Goal: Find specific page/section: Find specific page/section

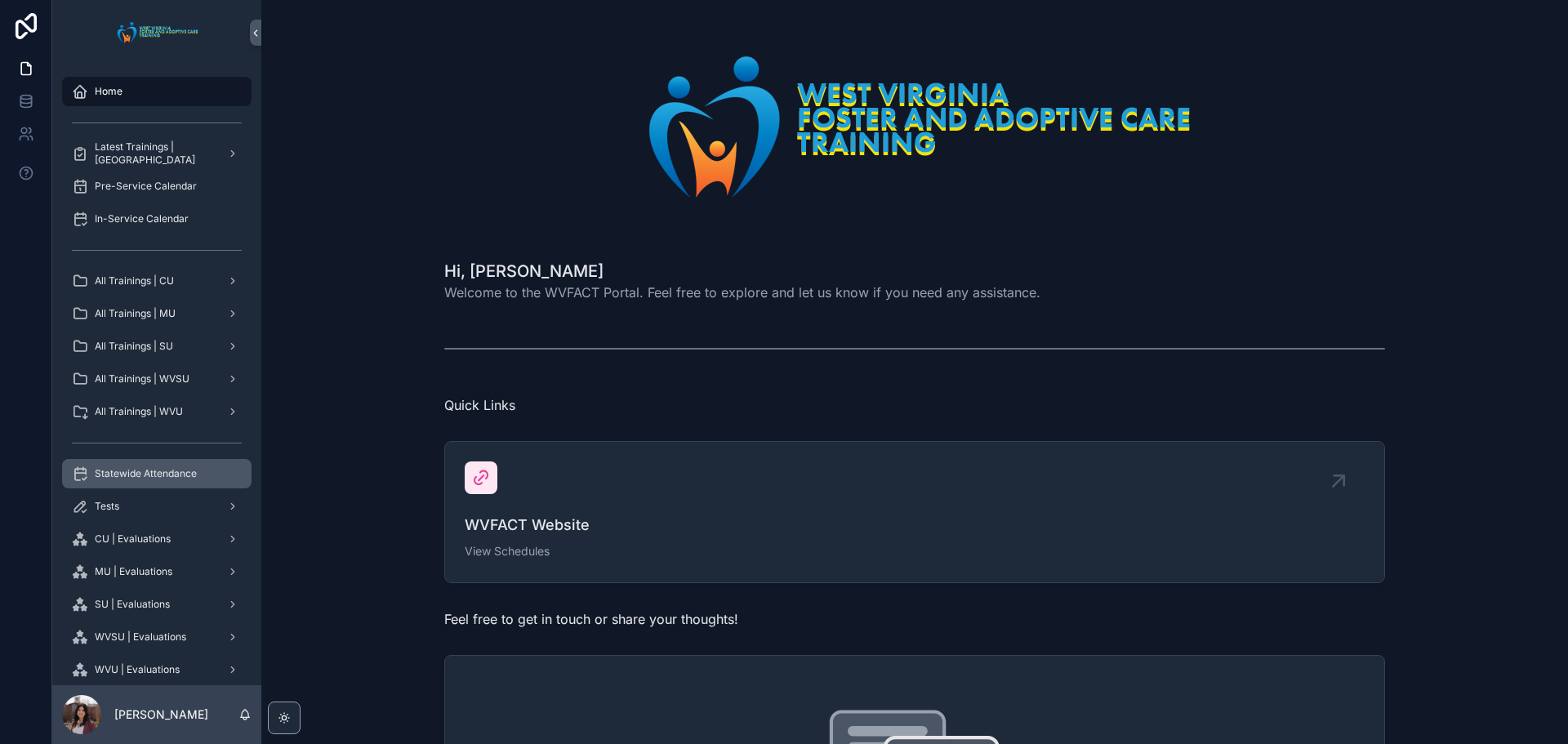
click at [152, 478] on span "Statewide Attendance" at bounding box center [145, 474] width 102 height 13
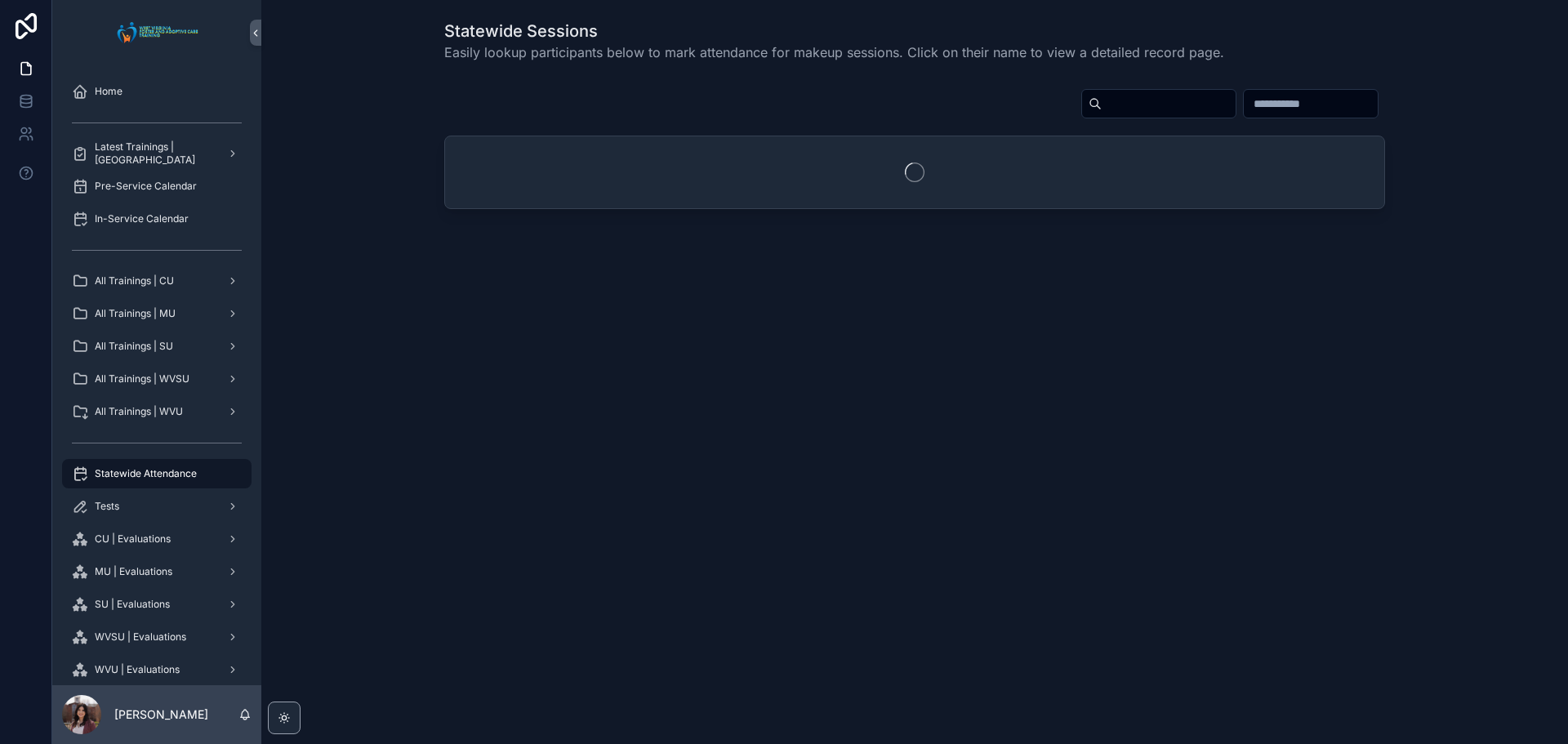
click at [1121, 103] on input "scrollable content" at bounding box center [1168, 104] width 134 height 23
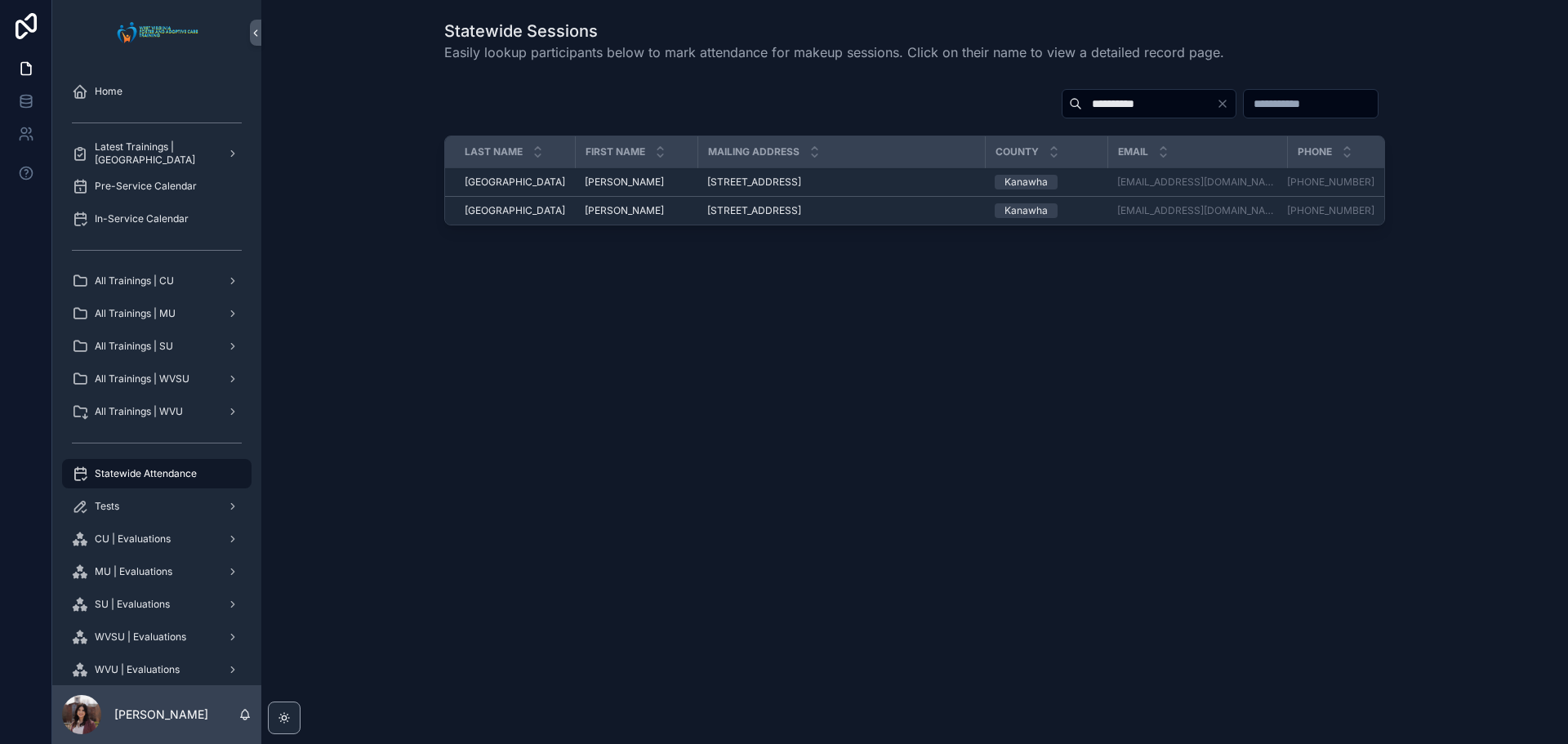
type input "**********"
click at [578, 202] on td "[PERSON_NAME]" at bounding box center [636, 211] width 122 height 29
click at [585, 214] on span "[PERSON_NAME]" at bounding box center [625, 211] width 79 height 13
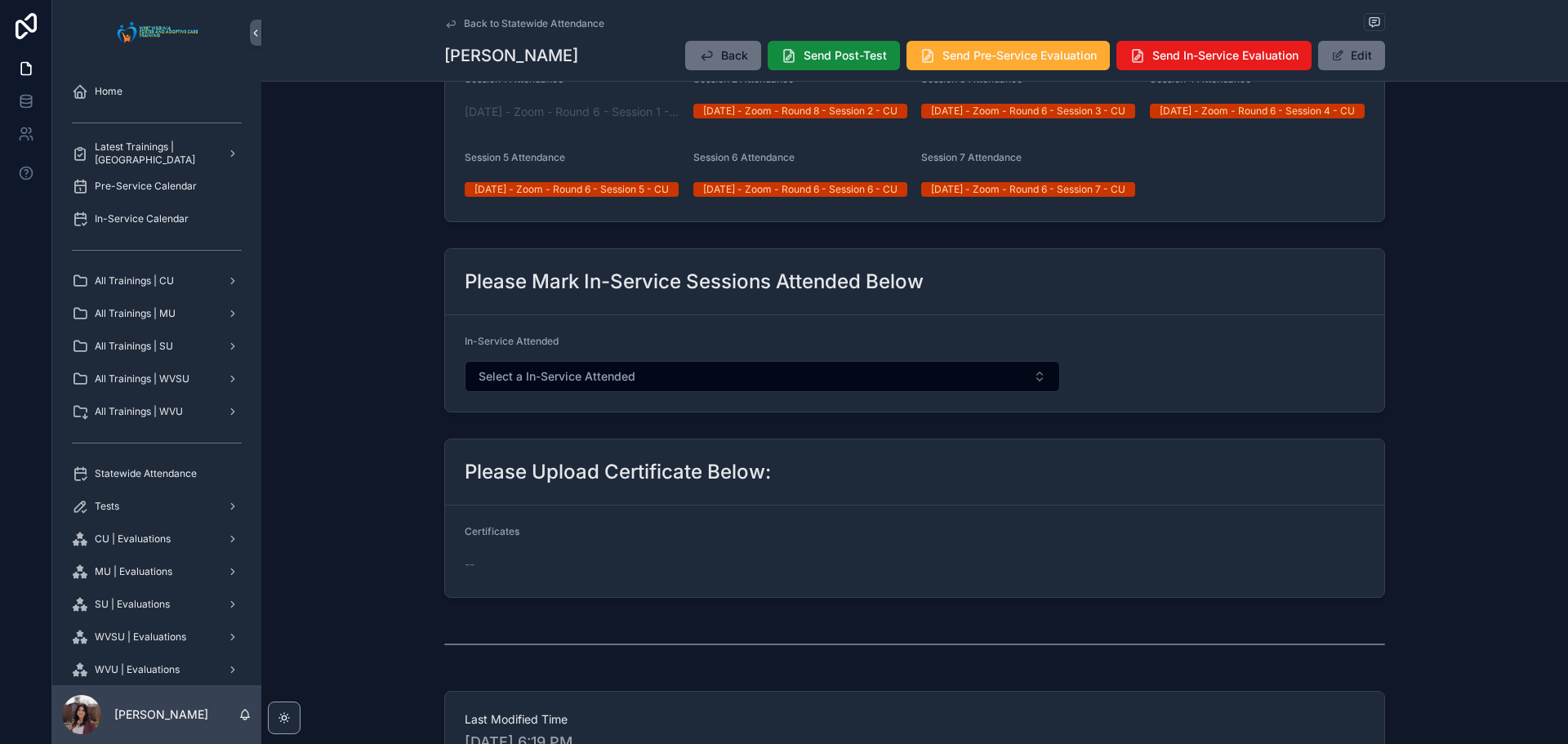
scroll to position [654, 0]
